Goal: Transaction & Acquisition: Purchase product/service

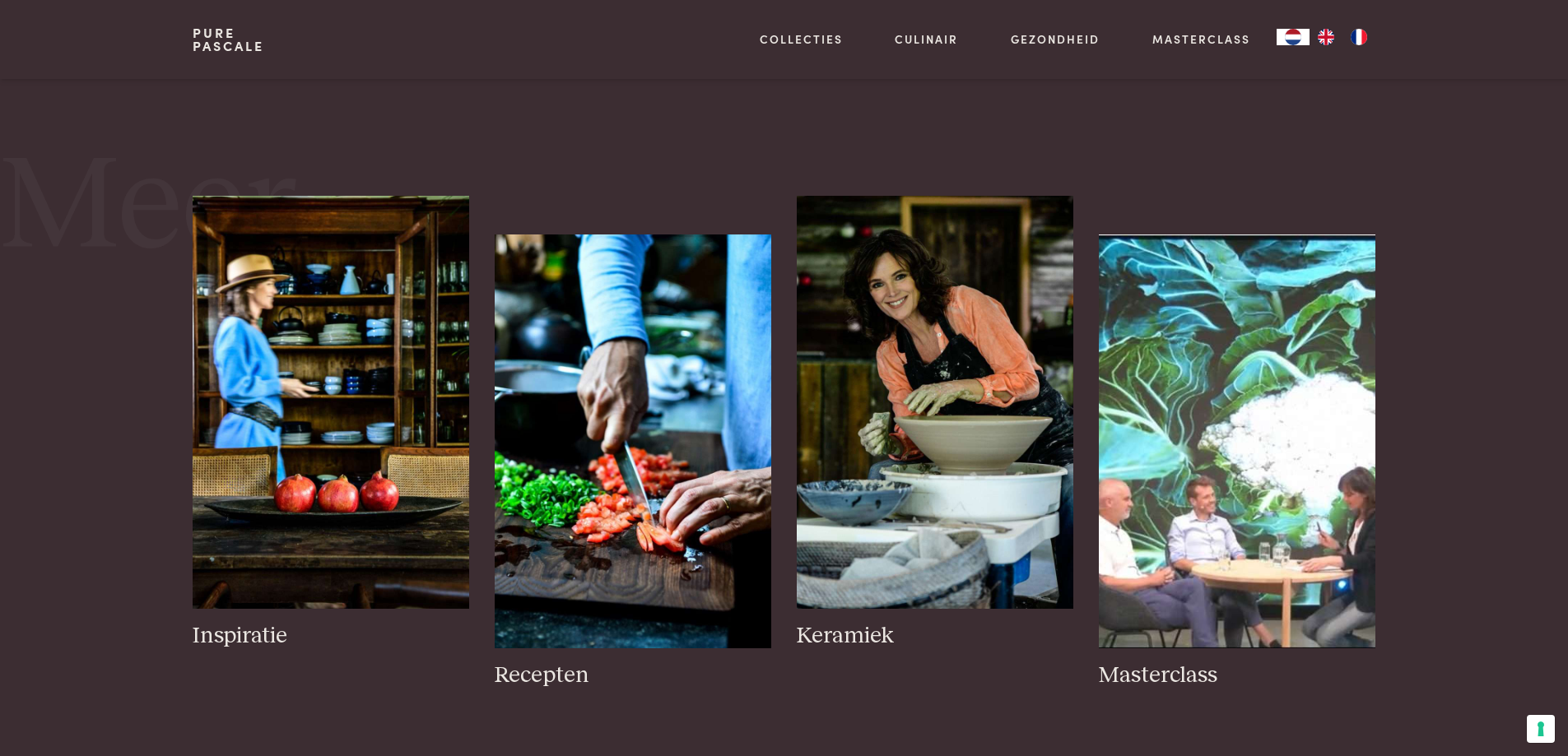
scroll to position [1563, 0]
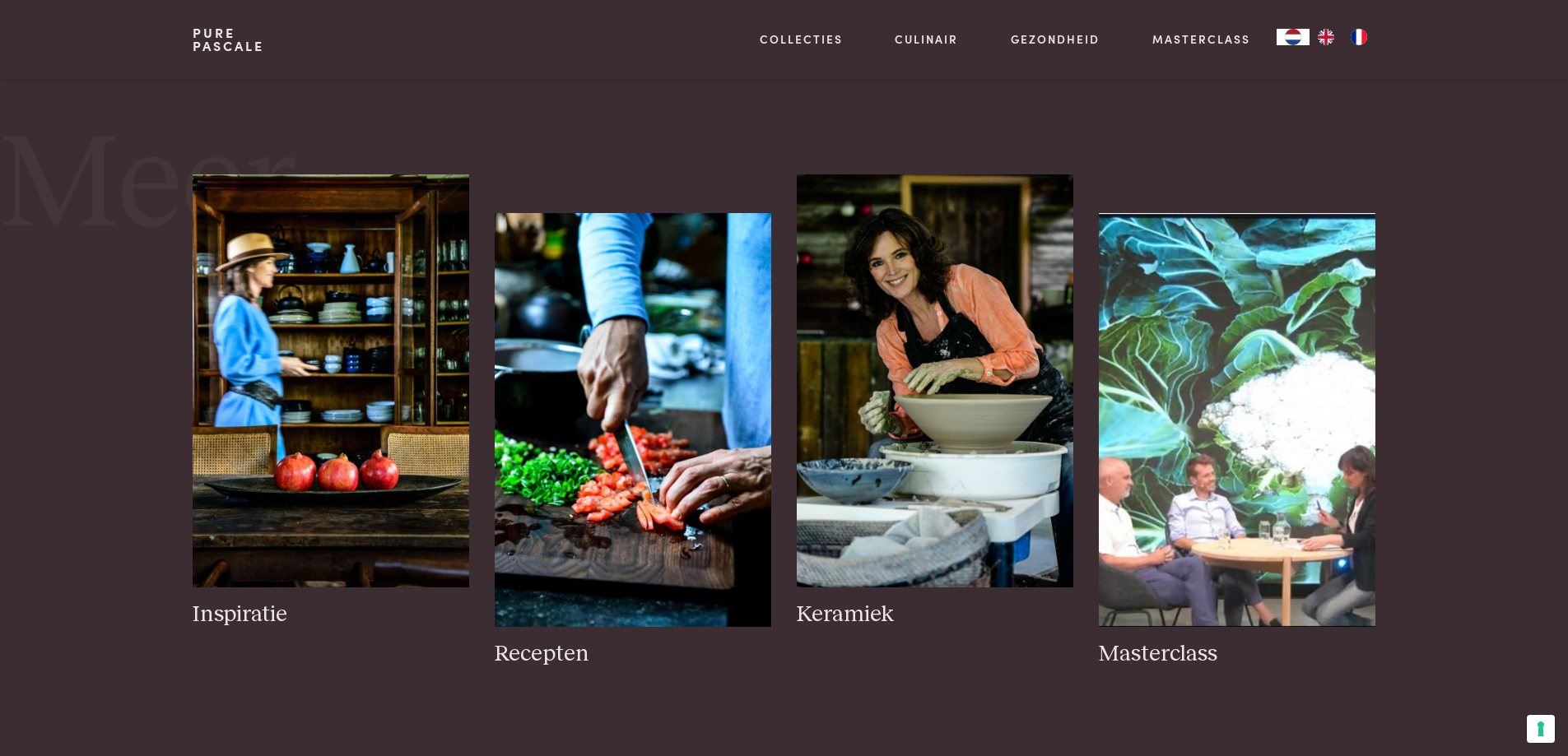
drag, startPoint x: 1504, startPoint y: 546, endPoint x: 946, endPoint y: 82, distance: 725.7
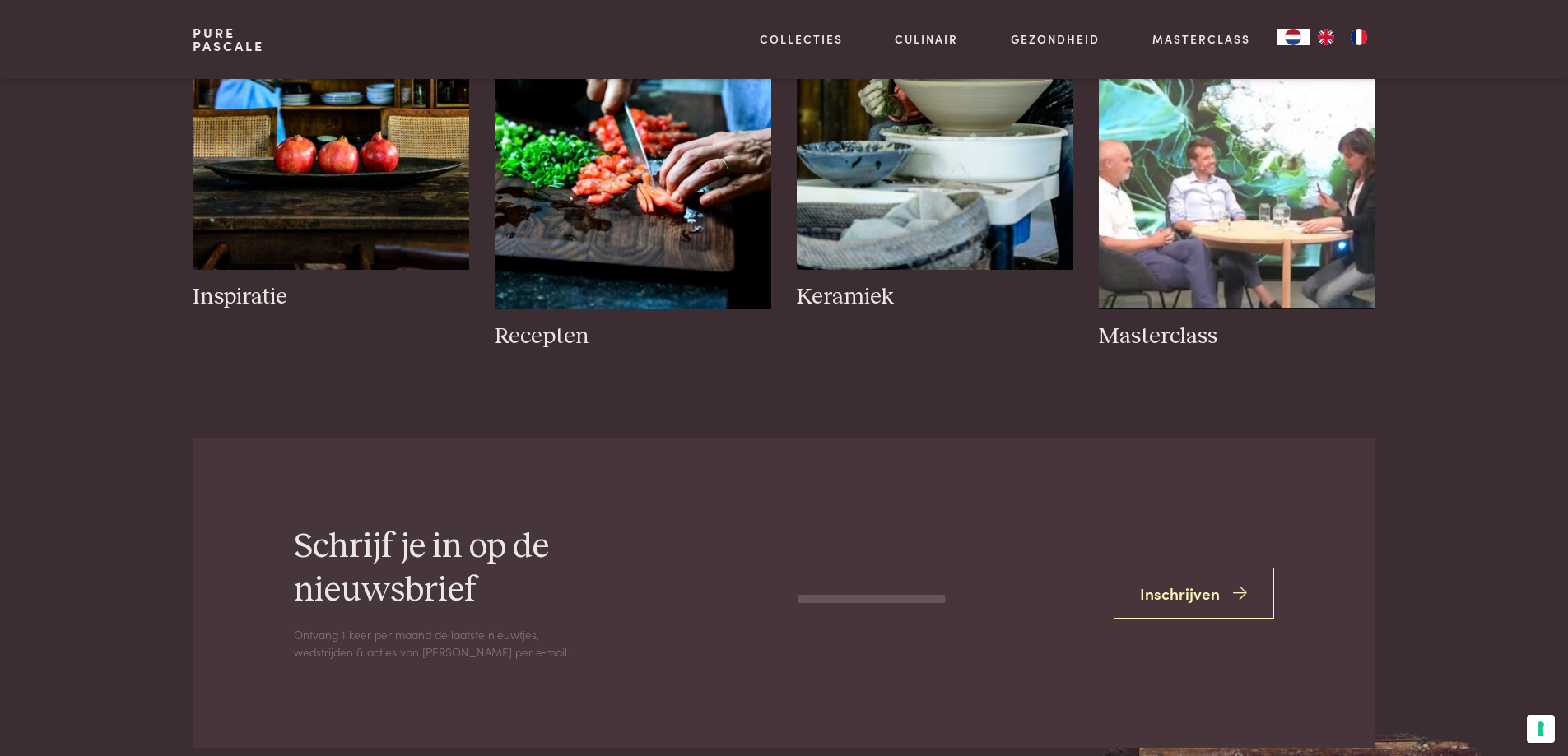
scroll to position [1893, 0]
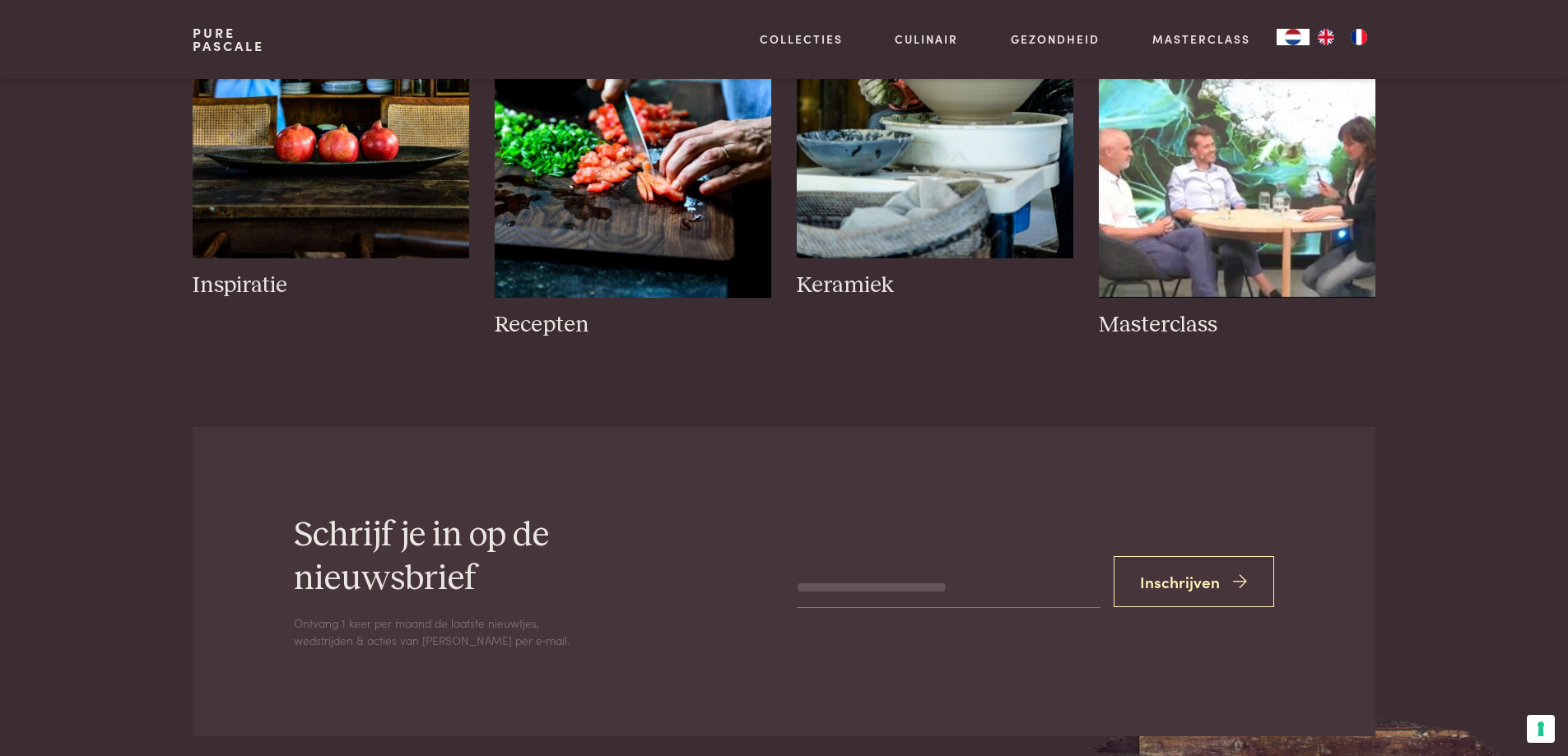
click at [802, 586] on input "email" at bounding box center [948, 588] width 303 height 39
type input "*"
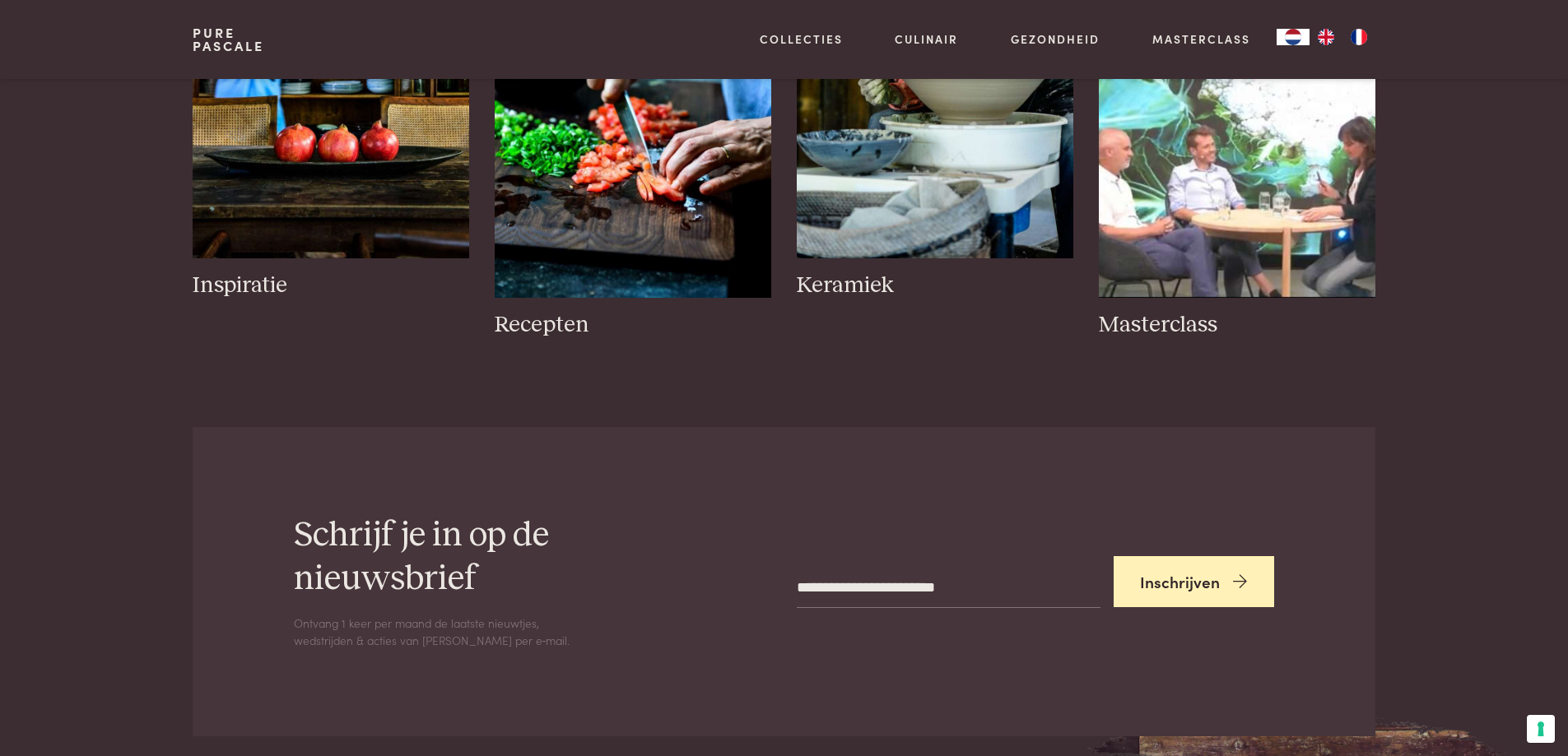
type input "**********"
click at [1196, 578] on button "Inschrijven" at bounding box center [1194, 582] width 161 height 52
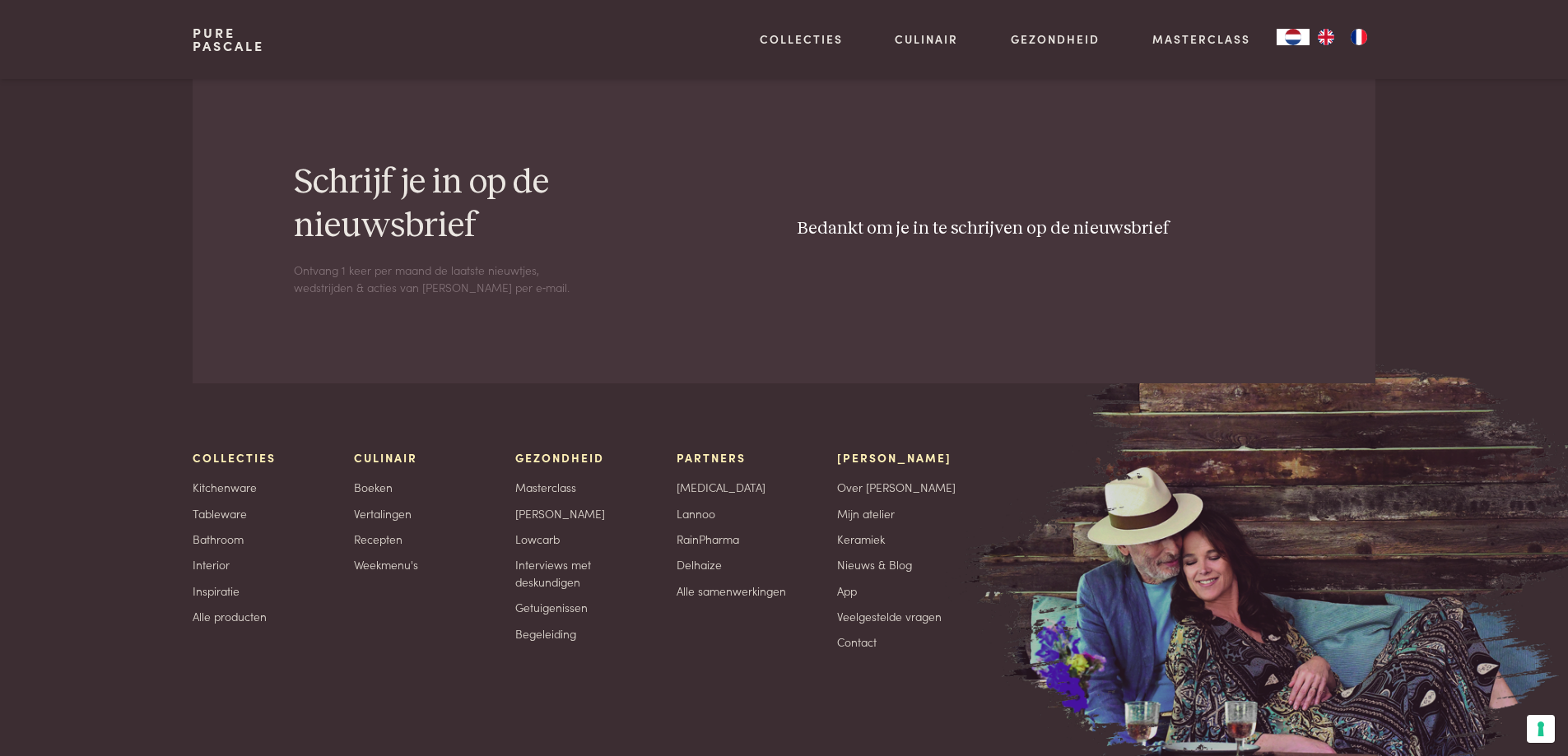
scroll to position [2377, 0]
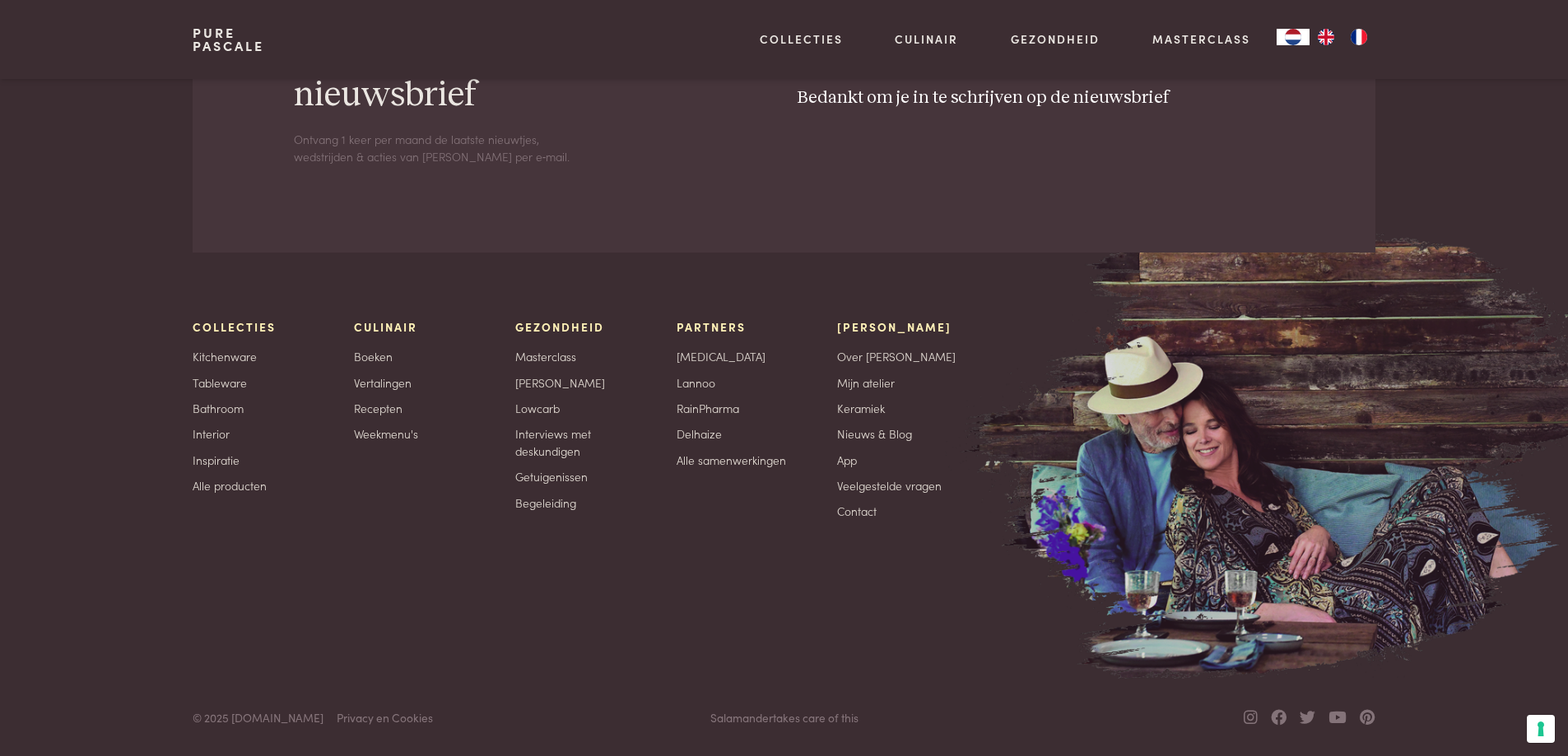
drag, startPoint x: 1566, startPoint y: 702, endPoint x: 1549, endPoint y: 188, distance: 514.3
click at [1549, 188] on footer "Schrijf je in op de nieuwsbrief Ontvang 1 keer per maand de laatste nieuwtjes, …" at bounding box center [784, 350] width 1568 height 813
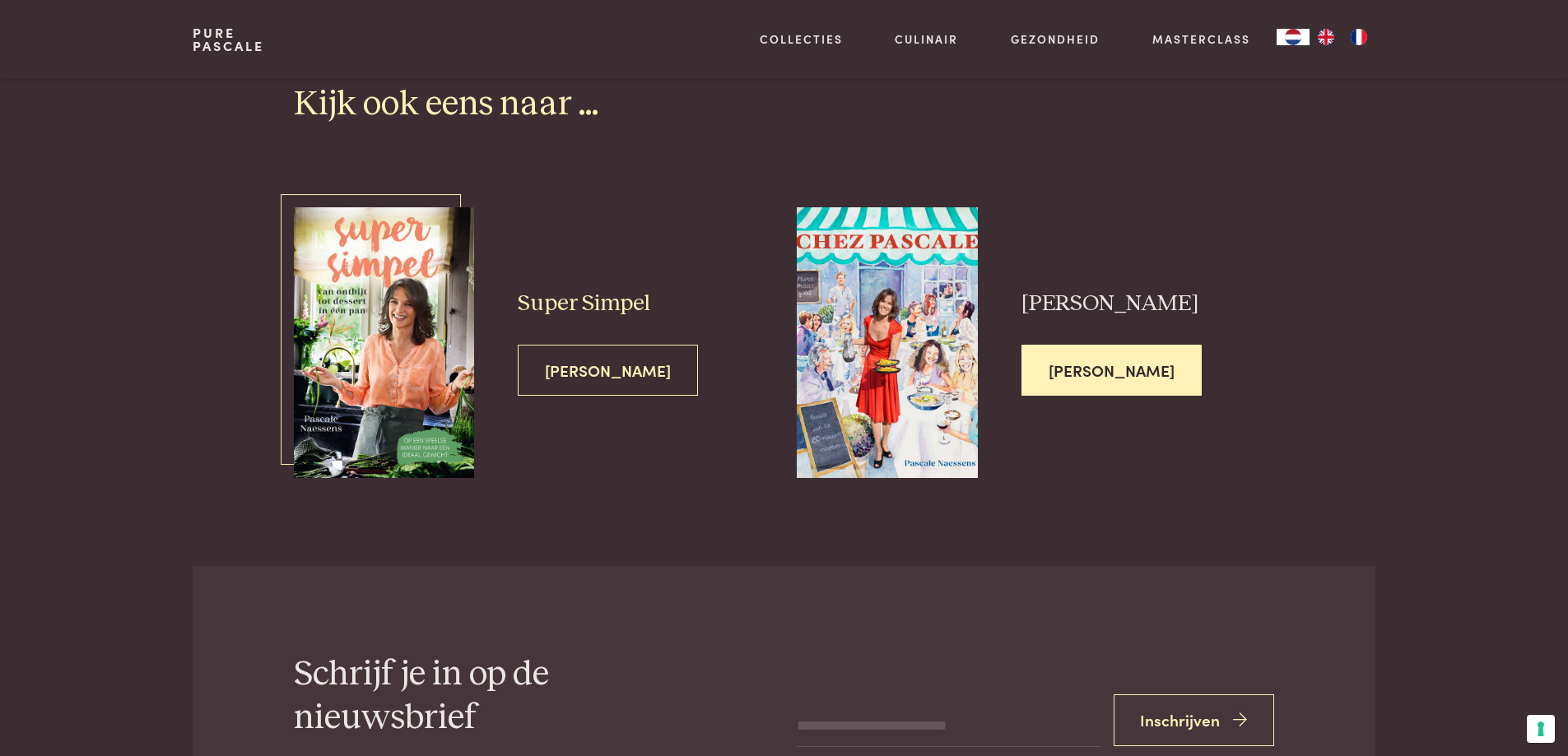
scroll to position [4279, 0]
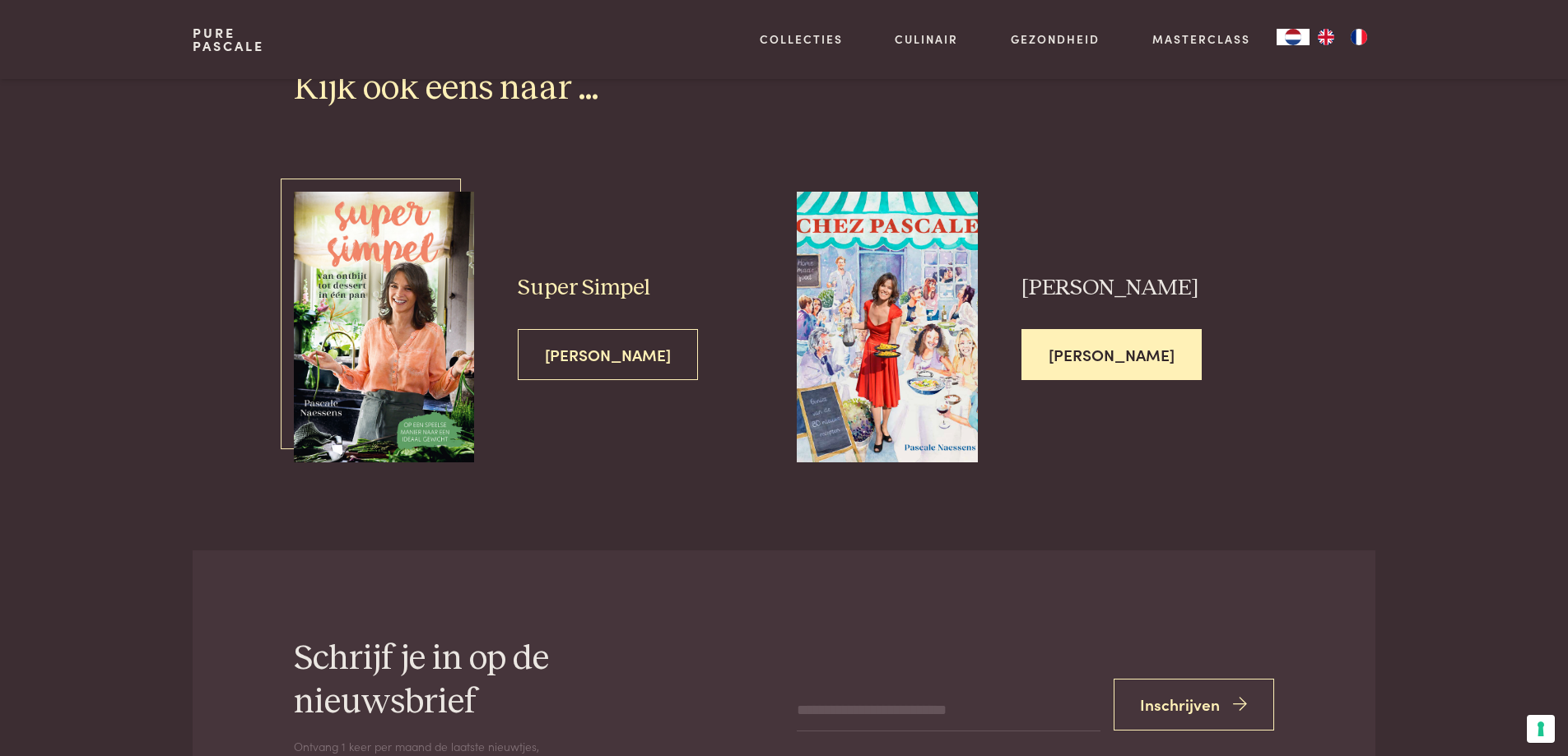
click at [554, 330] on span "[PERSON_NAME]" at bounding box center [608, 354] width 180 height 52
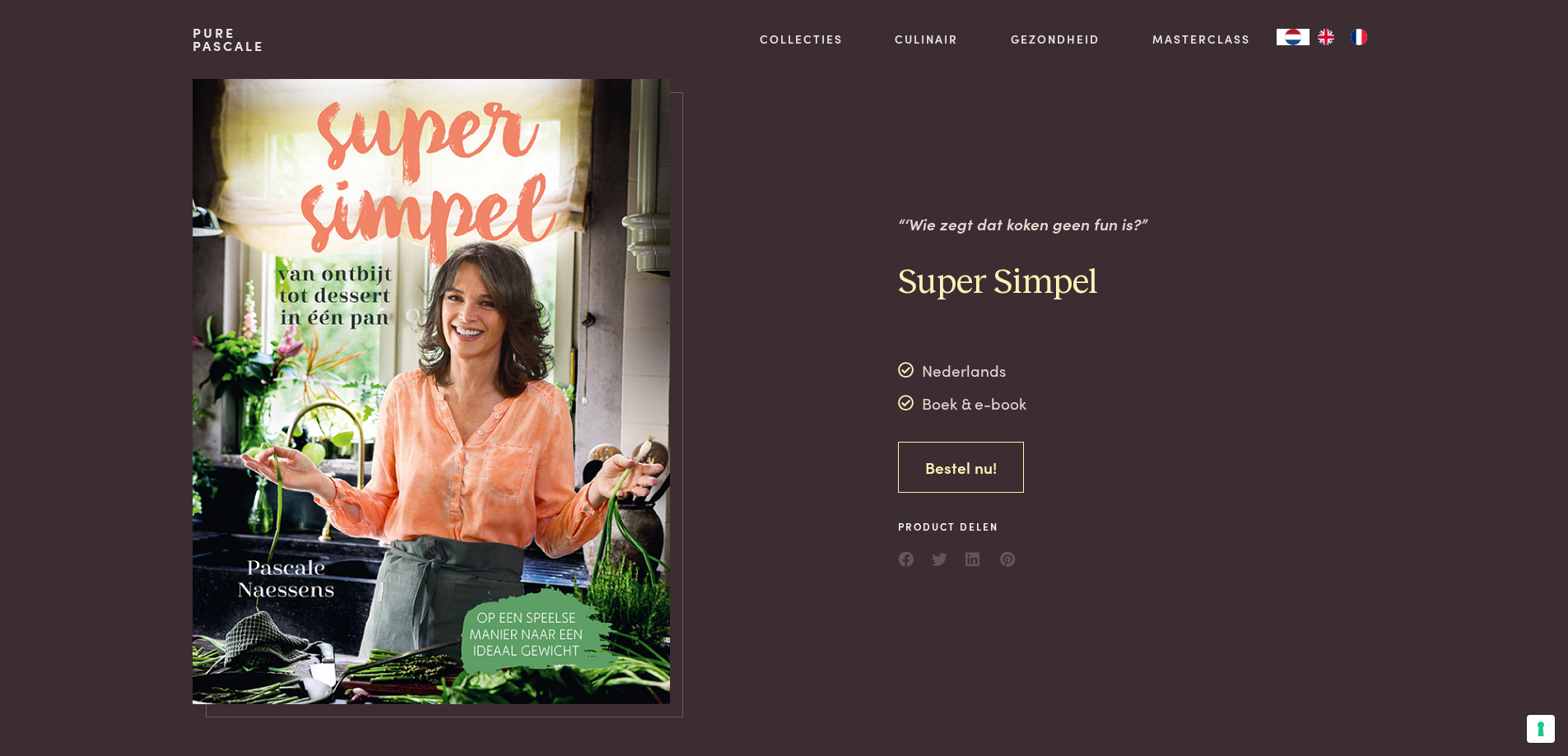
click at [949, 468] on link "Bestel nu!" at bounding box center [961, 467] width 126 height 52
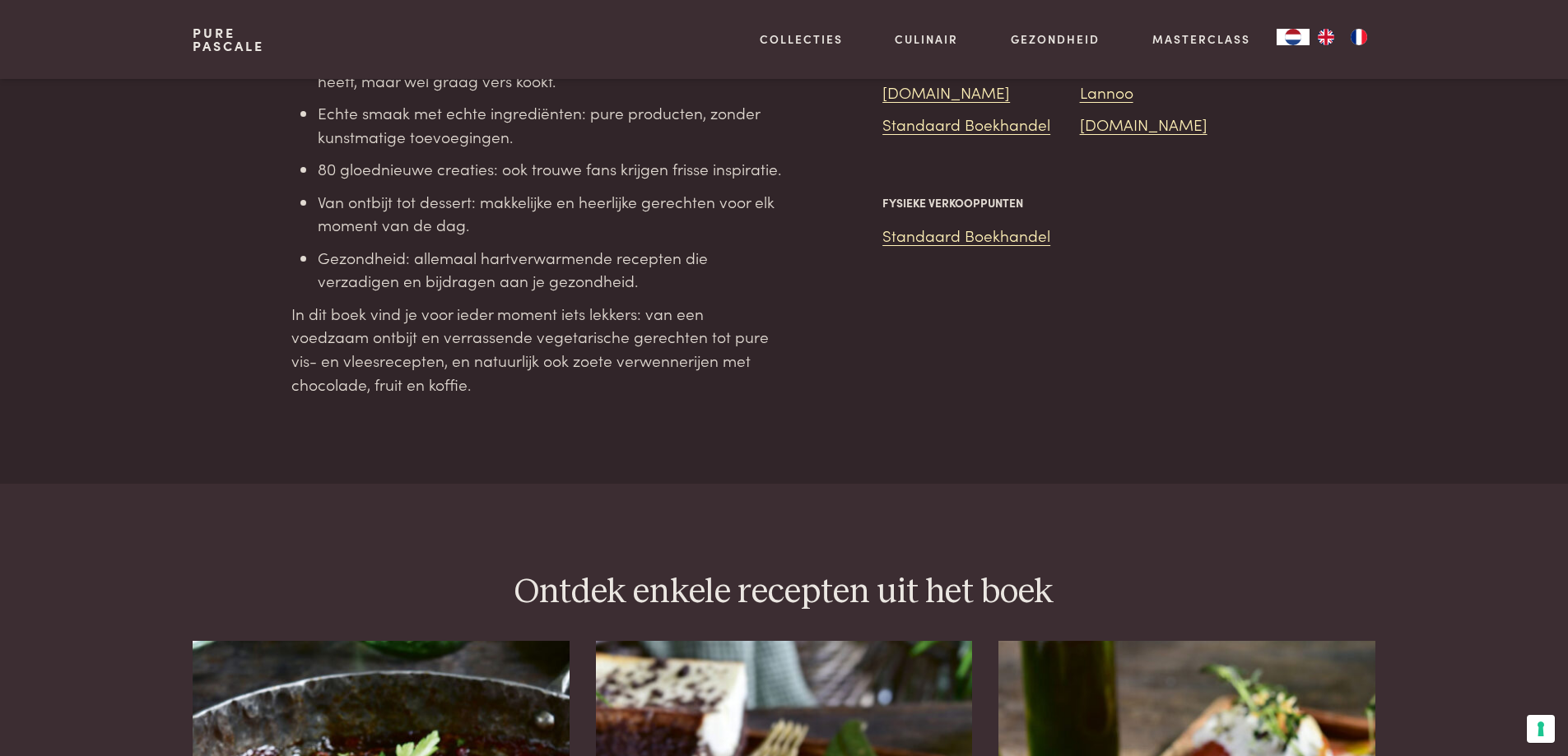
scroll to position [1489, 0]
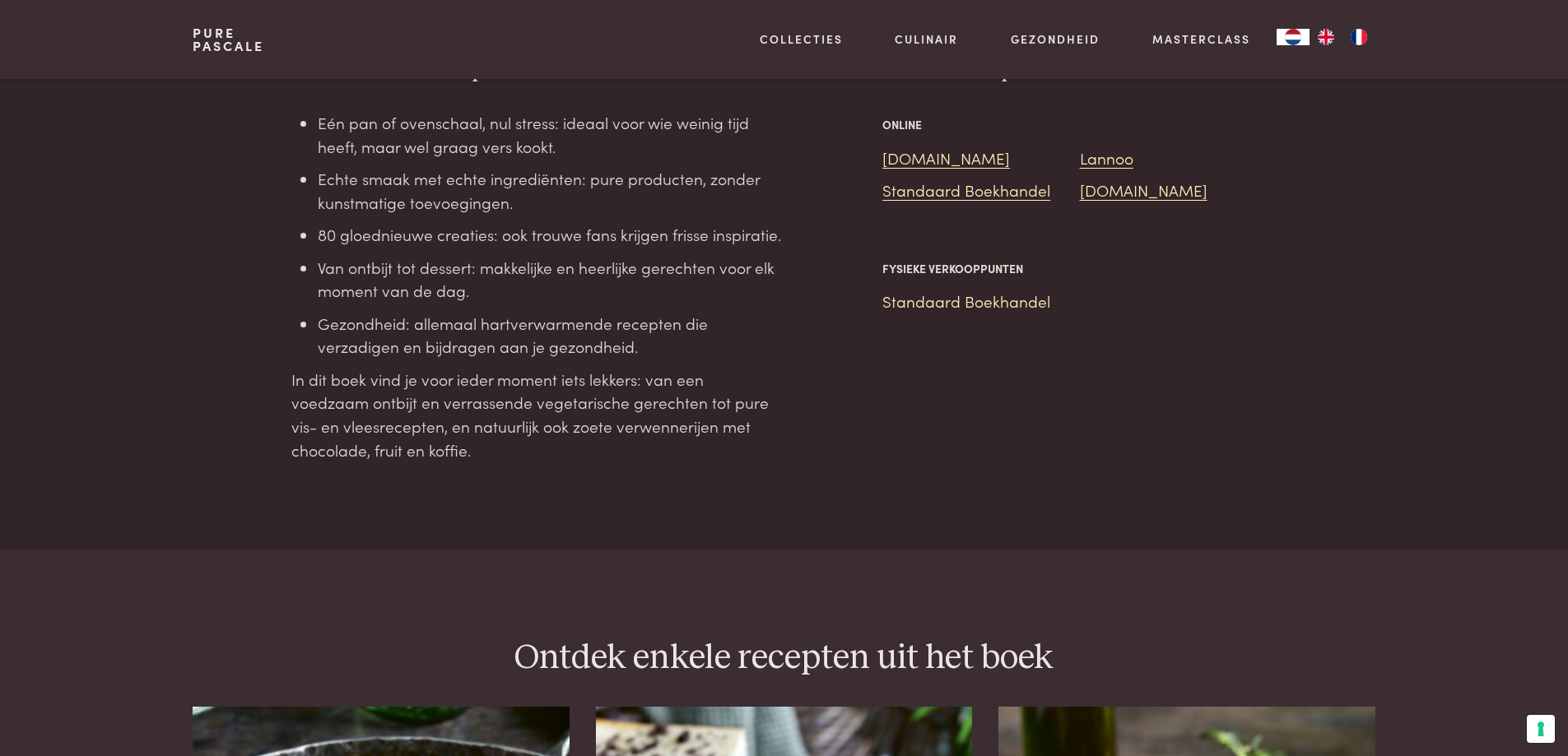
click at [938, 289] on link "Standaard Boekhandel" at bounding box center [966, 301] width 168 height 22
